Goal: Task Accomplishment & Management: Manage account settings

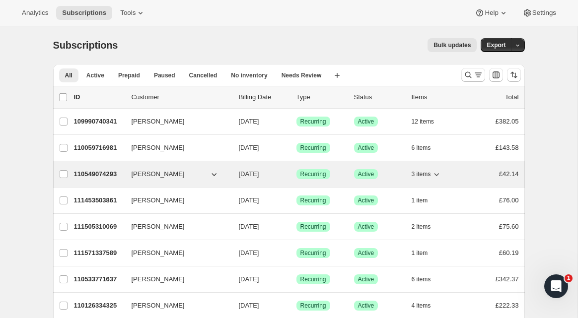
click at [144, 175] on span "[PERSON_NAME]" at bounding box center [158, 174] width 53 height 10
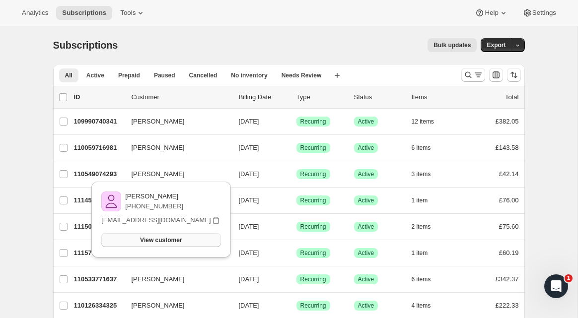
click at [153, 241] on span "View customer" at bounding box center [161, 240] width 42 height 8
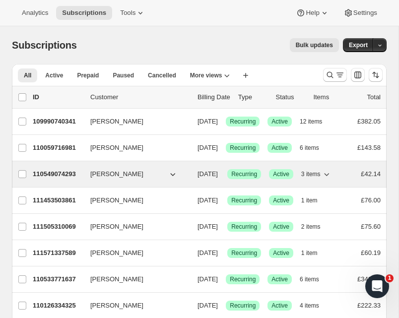
click at [98, 181] on div "110549074293 Andrew Whelan 09/15/2025 Success Recurring Success Active 3 items …" at bounding box center [207, 174] width 348 height 14
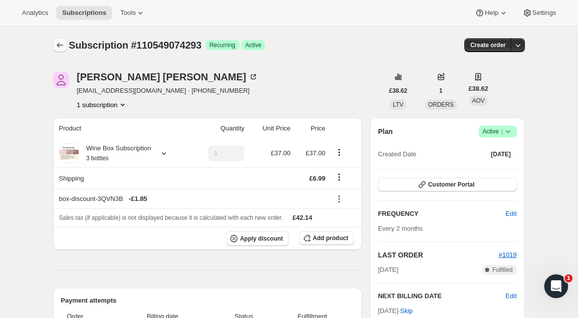
click at [55, 44] on icon "Subscriptions" at bounding box center [60, 45] width 10 height 10
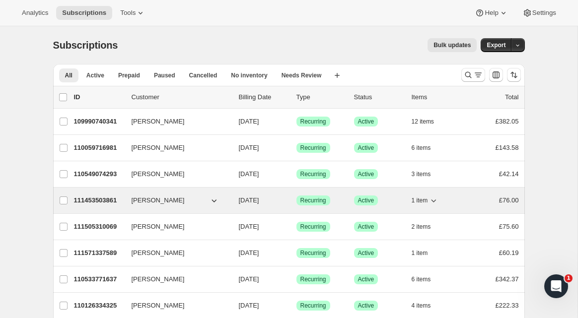
click at [182, 197] on button "[PERSON_NAME]" at bounding box center [175, 201] width 99 height 16
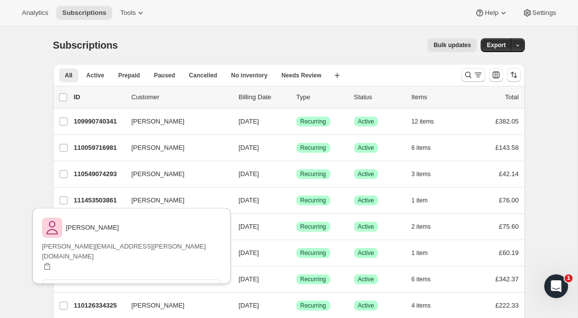
click at [19, 192] on div "Subscriptions. This page is ready Subscriptions Bulk updates More actions Bulk …" at bounding box center [288, 279] width 577 height 506
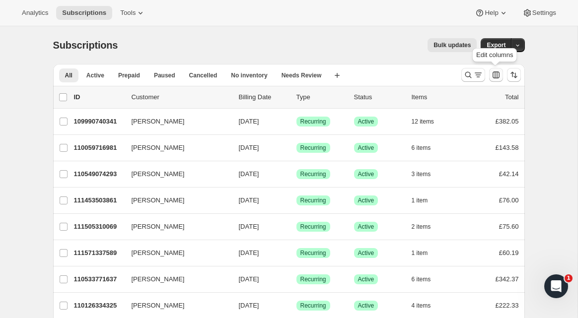
click at [495, 78] on icon "Customize table column order and visibility" at bounding box center [496, 75] width 10 height 10
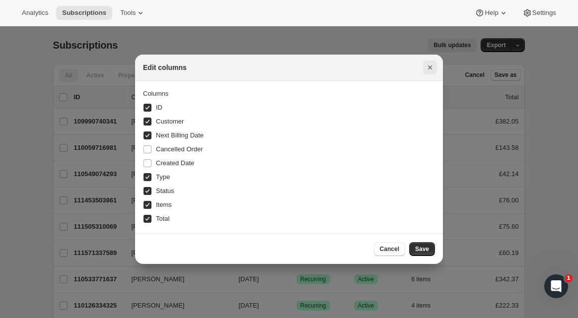
click at [426, 68] on icon "Close" at bounding box center [430, 68] width 10 height 10
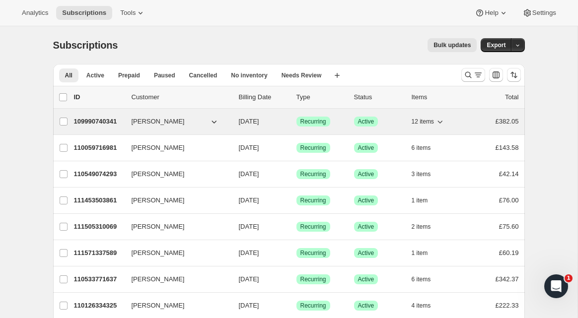
click at [170, 125] on span "[PERSON_NAME]" at bounding box center [158, 122] width 53 height 10
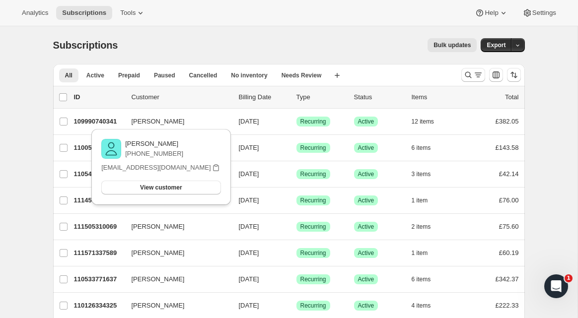
click at [28, 97] on div "Subscriptions. This page is ready Subscriptions Bulk updates More actions Bulk …" at bounding box center [288, 279] width 577 height 506
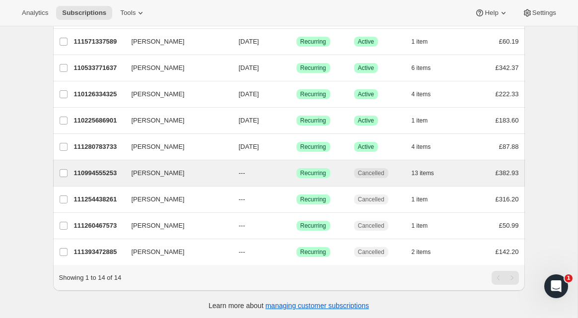
scroll to position [214, 0]
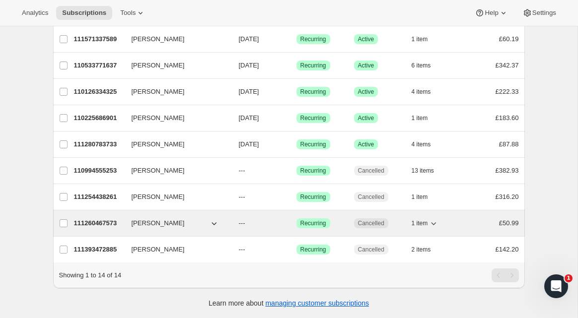
click at [103, 223] on p "111260467573" at bounding box center [99, 223] width 50 height 10
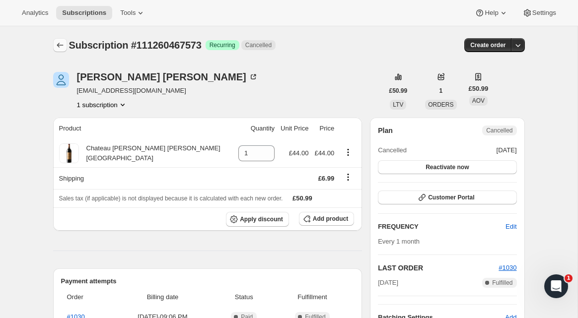
click at [56, 45] on icon "Subscriptions" at bounding box center [60, 45] width 10 height 10
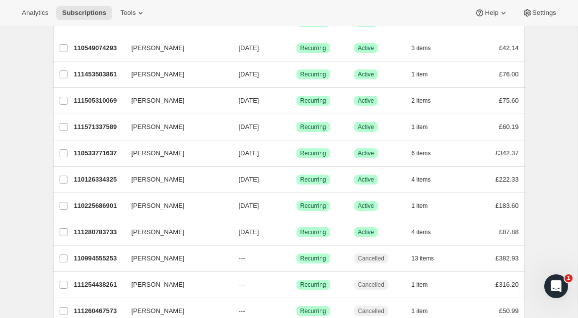
scroll to position [198, 0]
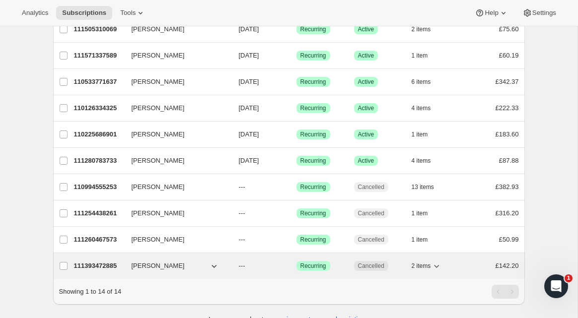
click at [98, 267] on p "111393472885" at bounding box center [99, 266] width 50 height 10
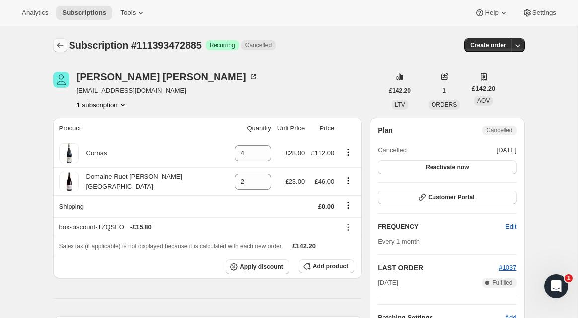
click at [58, 42] on icon "Subscriptions" at bounding box center [60, 45] width 10 height 10
